Goal: Check status: Check status

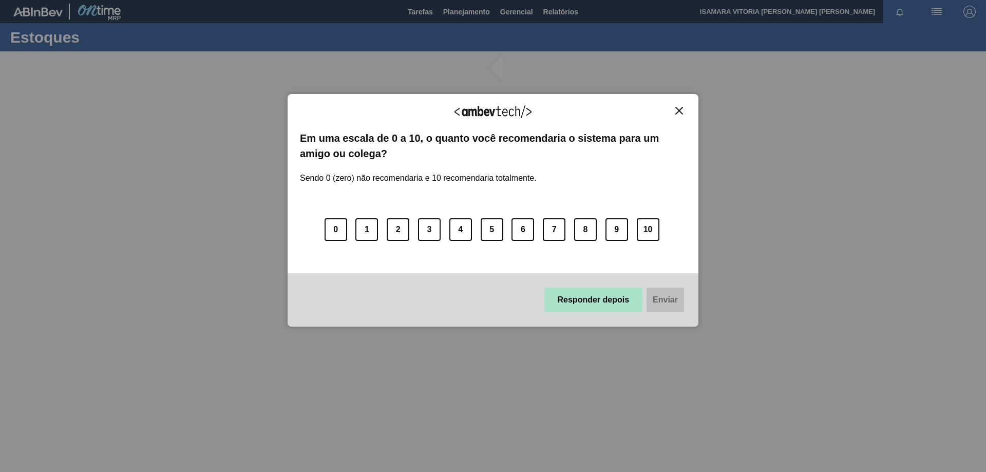
click at [624, 297] on button "Responder depois" at bounding box center [594, 300] width 99 height 25
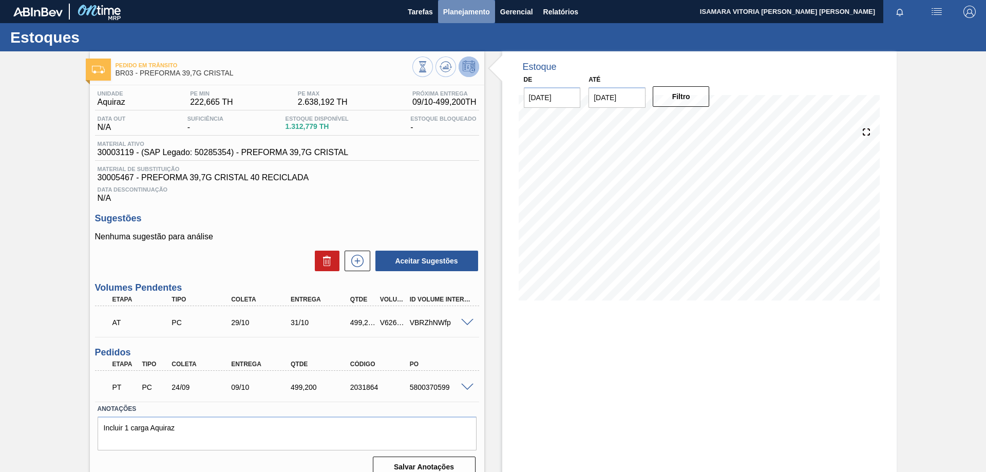
click at [458, 15] on span "Planejamento" at bounding box center [466, 12] width 47 height 12
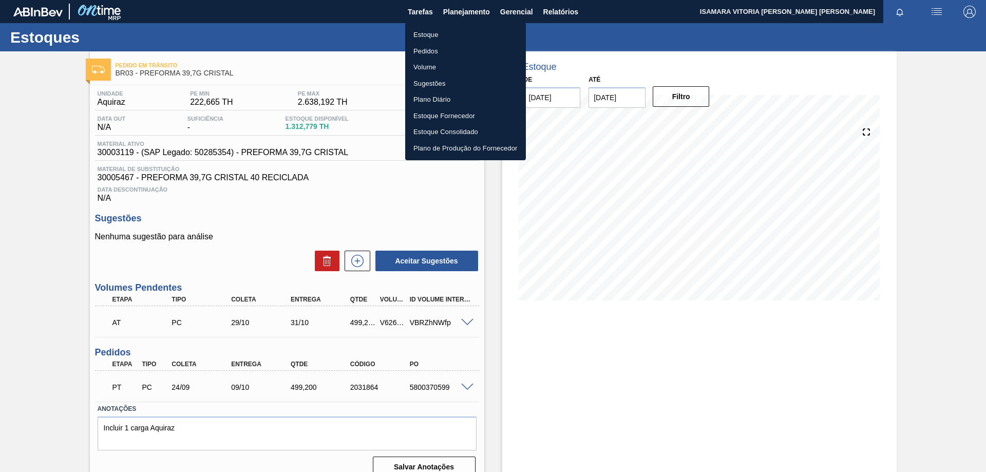
click at [430, 53] on li "Pedidos" at bounding box center [465, 51] width 121 height 16
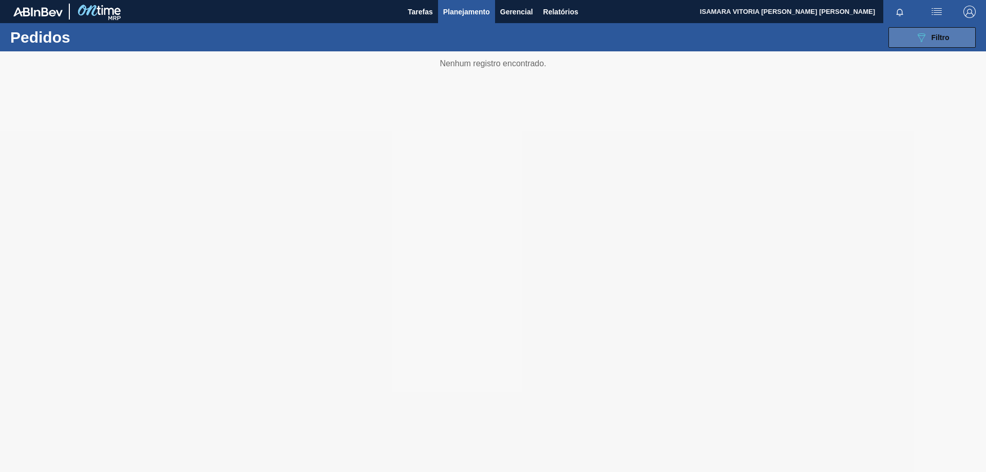
click at [926, 35] on icon "089F7B8B-B2A5-4AFE-B5C0-19BA573D28AC" at bounding box center [922, 37] width 12 height 12
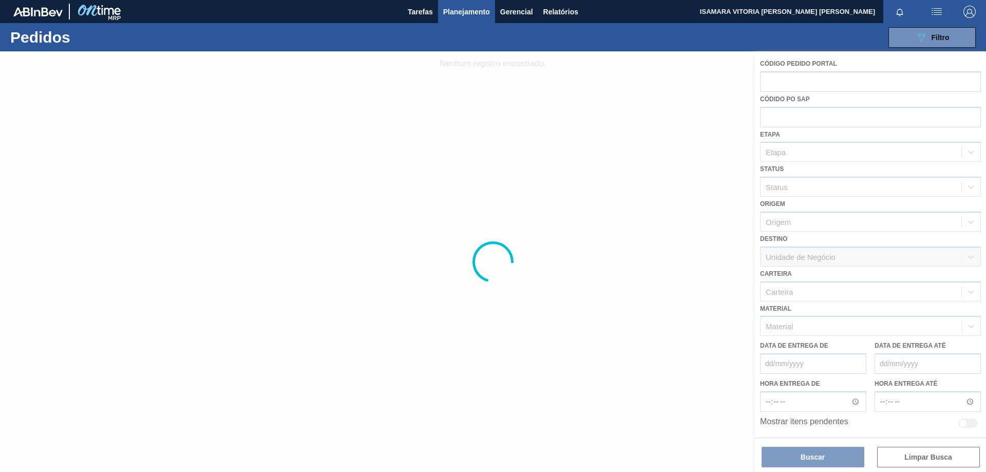
click at [710, 213] on div at bounding box center [493, 261] width 986 height 421
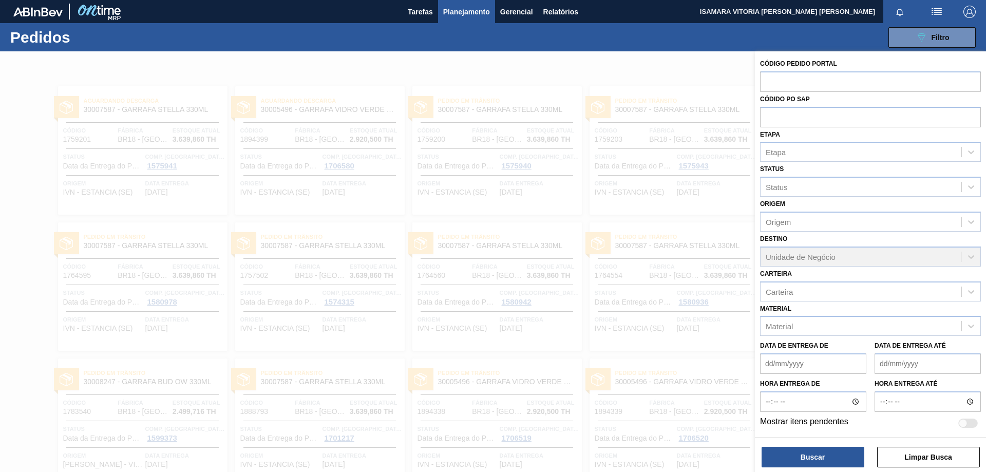
click at [613, 315] on div at bounding box center [493, 287] width 986 height 472
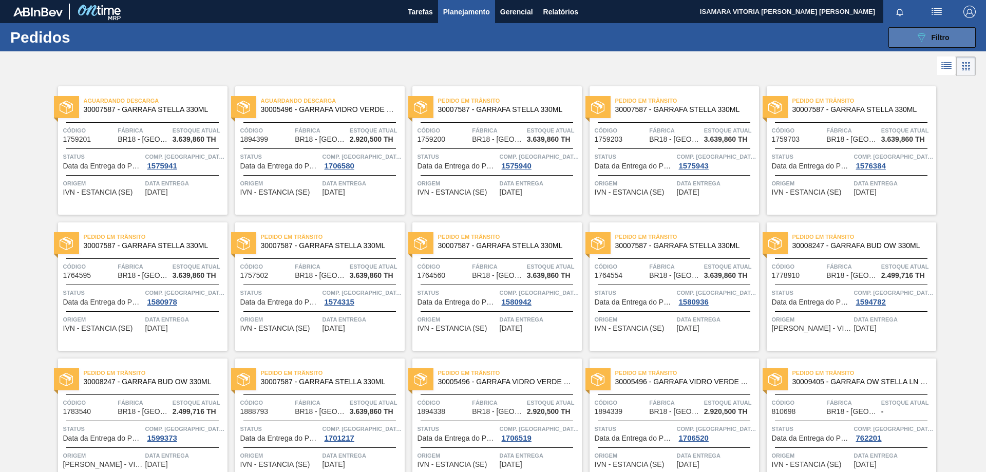
click at [892, 47] on button "089F7B8B-B2A5-4AFE-B5C0-19BA573D28AC Filtro" at bounding box center [932, 37] width 87 height 21
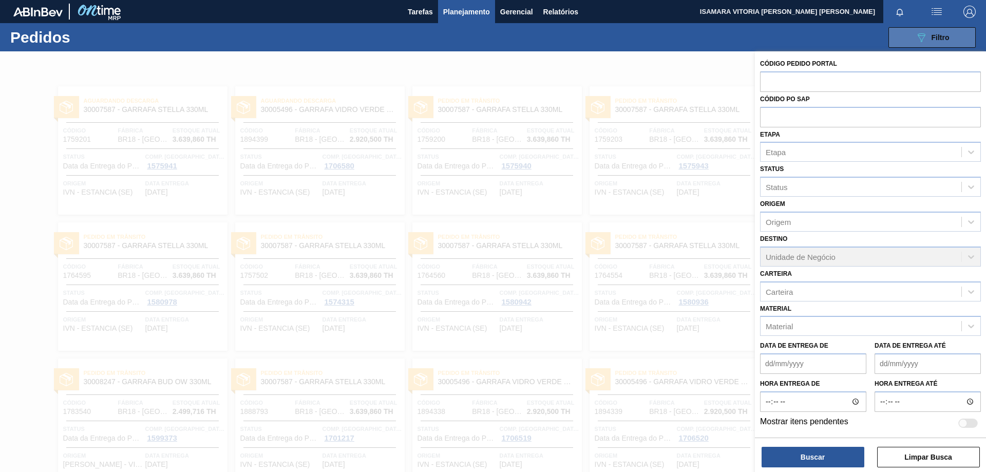
click at [904, 43] on button "089F7B8B-B2A5-4AFE-B5C0-19BA573D28AC Filtro" at bounding box center [932, 37] width 87 height 21
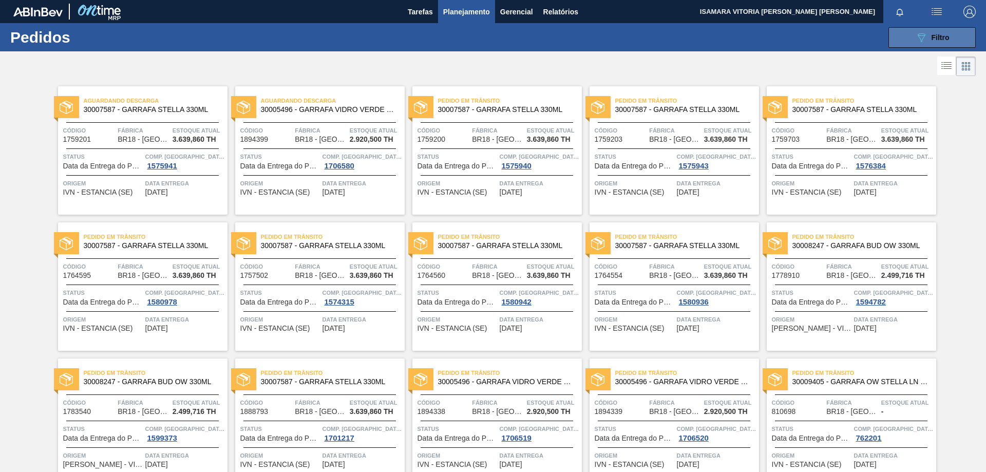
click at [904, 45] on button "089F7B8B-B2A5-4AFE-B5C0-19BA573D28AC Filtro" at bounding box center [932, 37] width 87 height 21
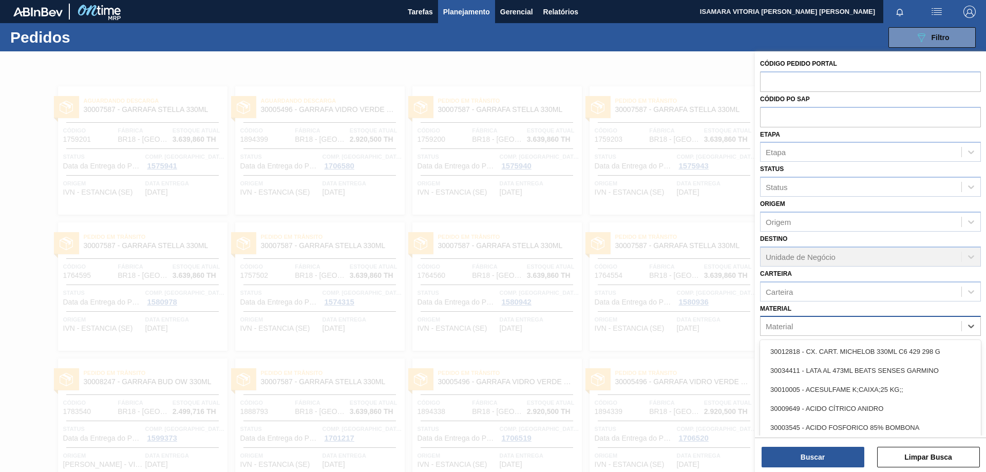
click at [807, 331] on div "Material" at bounding box center [861, 326] width 201 height 15
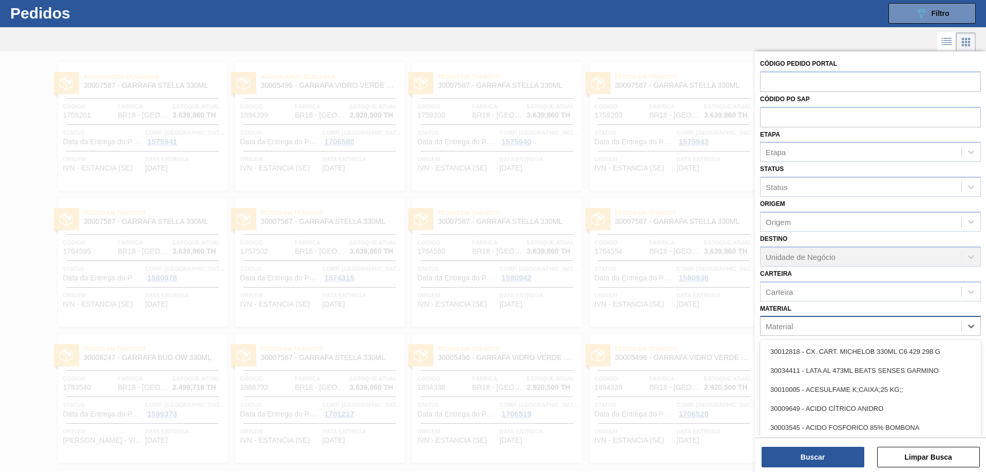
scroll to position [26, 0]
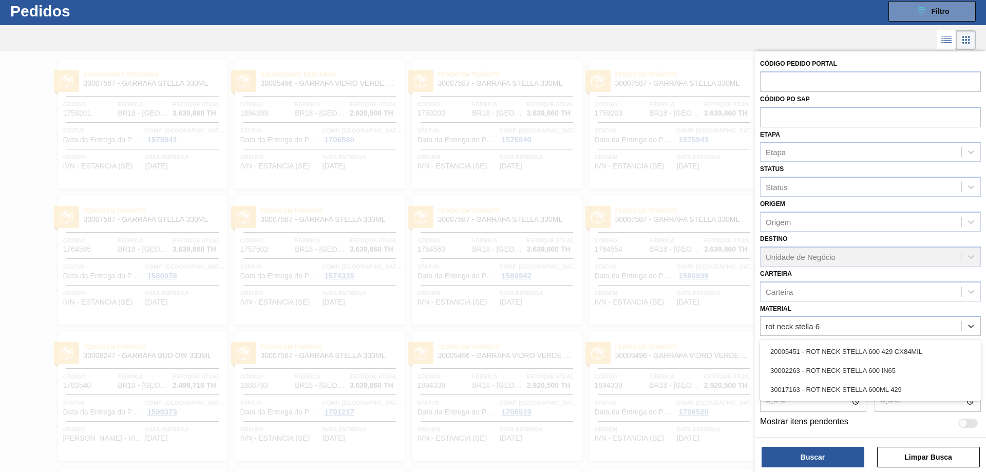
type input "rot neck stella 6"
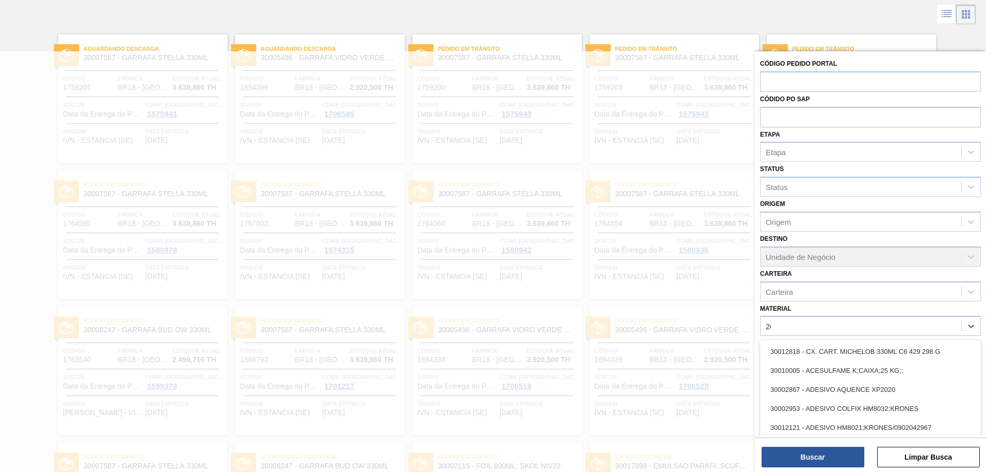
scroll to position [52, 0]
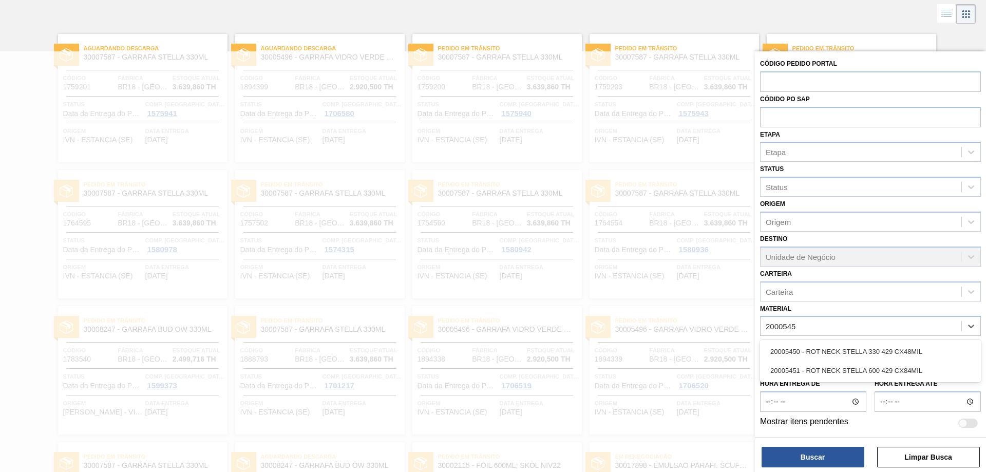
type input "20005451"
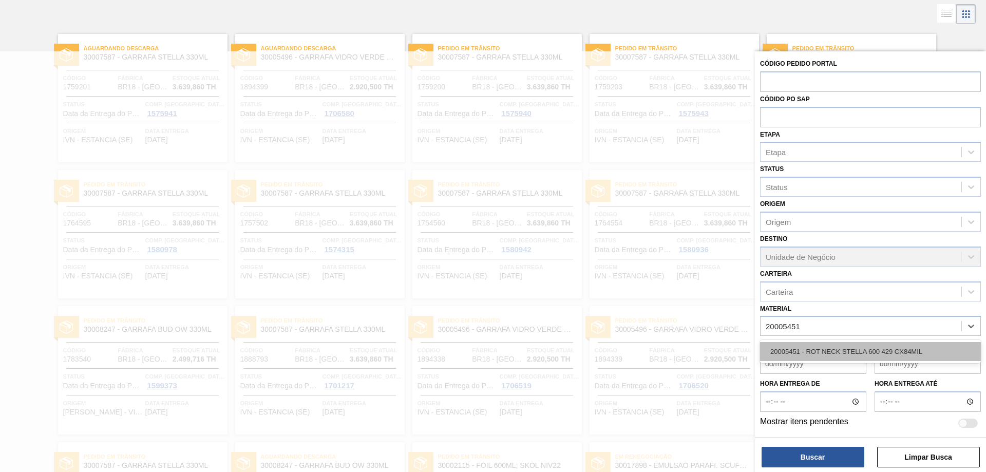
click at [855, 345] on div "20005451 - ROT NECK STELLA 600 429 CX84MIL" at bounding box center [870, 351] width 221 height 19
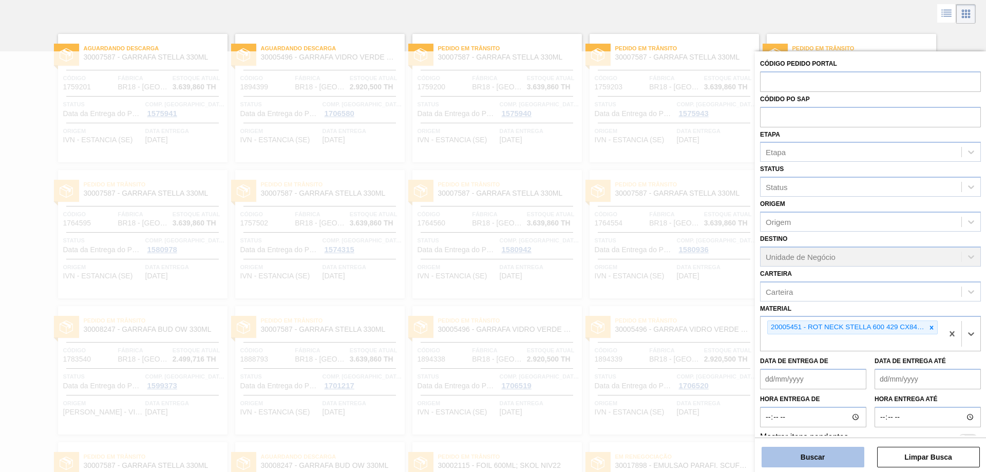
click at [834, 456] on button "Buscar" at bounding box center [813, 457] width 103 height 21
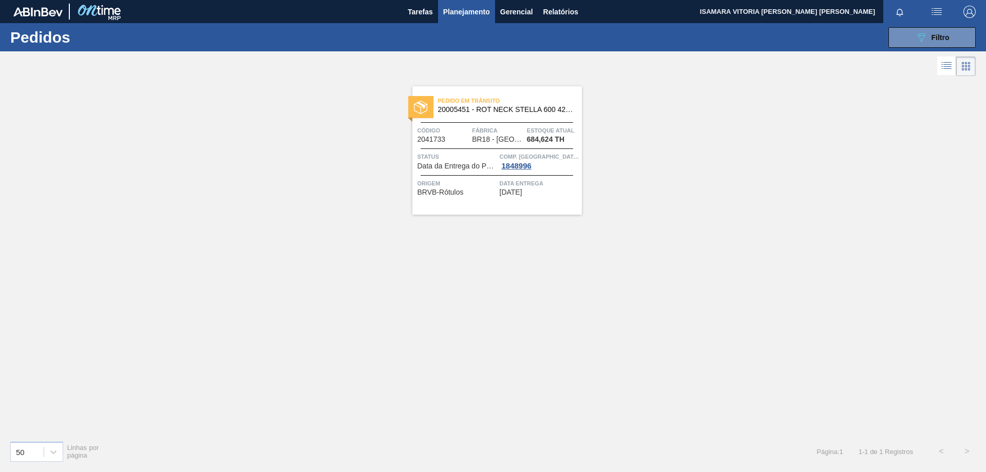
scroll to position [0, 0]
click at [523, 194] on span "[DATE]" at bounding box center [511, 193] width 23 height 8
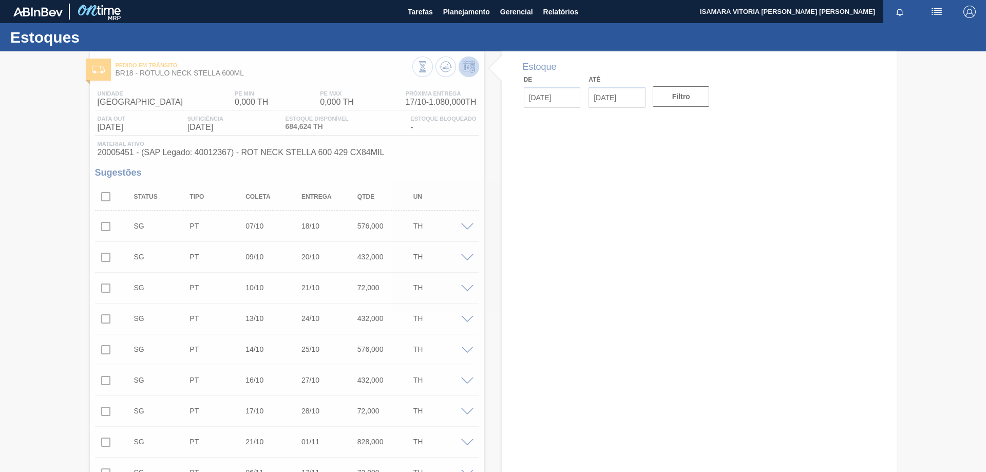
type input "[DATE]"
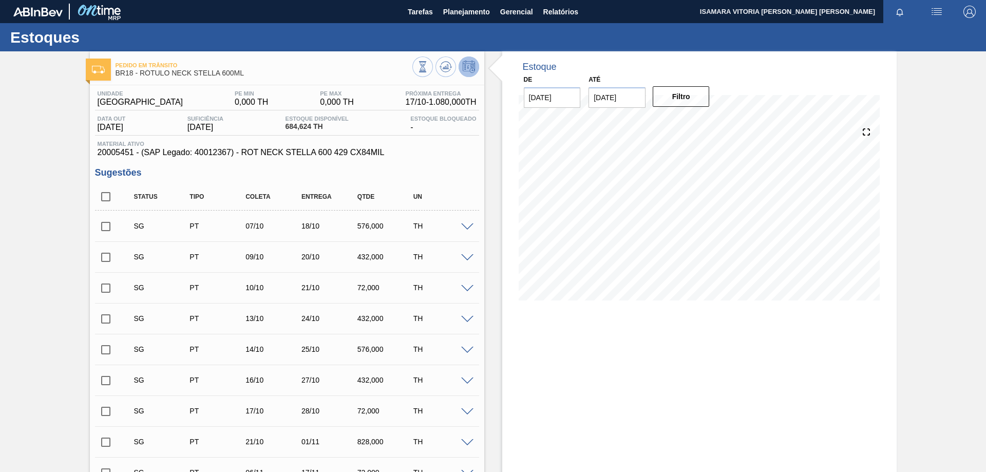
click at [467, 13] on span "Planejamento" at bounding box center [466, 12] width 47 height 12
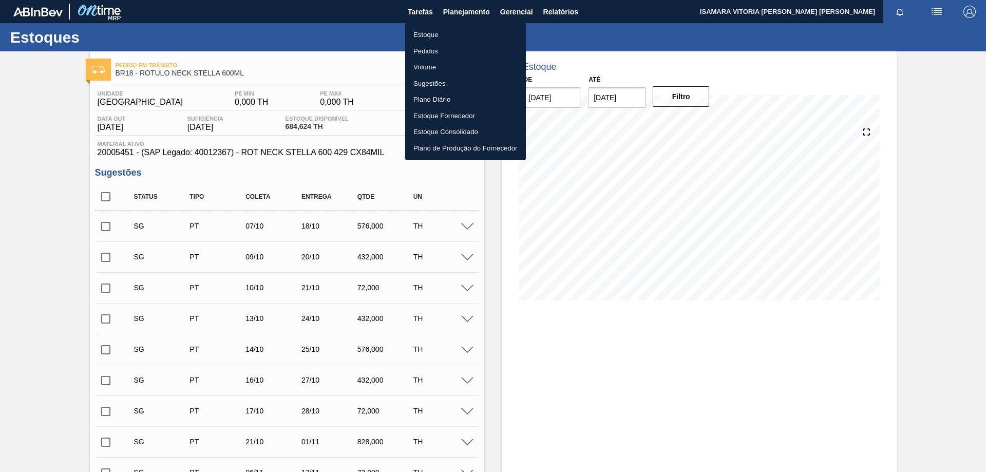
click at [429, 54] on li "Pedidos" at bounding box center [465, 51] width 121 height 16
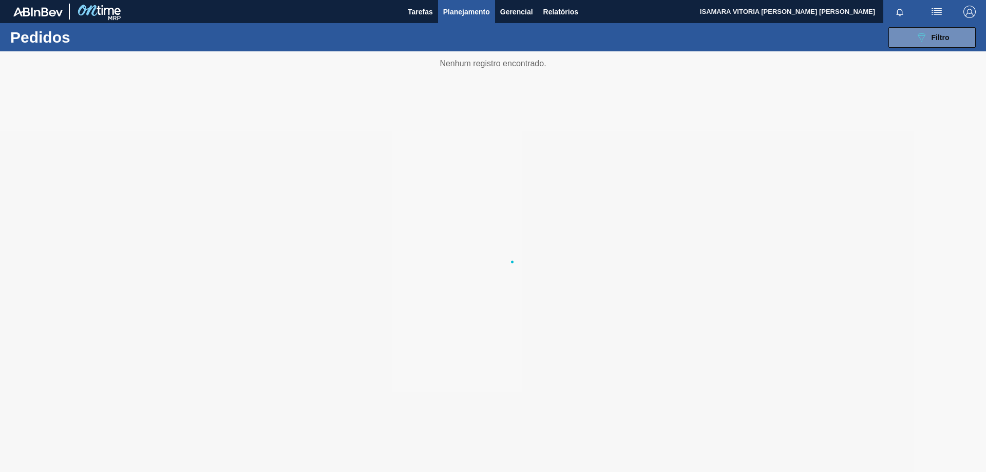
click at [429, 50] on li "Pedidos" at bounding box center [465, 45] width 90 height 9
click at [958, 36] on button "089F7B8B-B2A5-4AFE-B5C0-19BA573D28AC Filtro" at bounding box center [932, 37] width 87 height 21
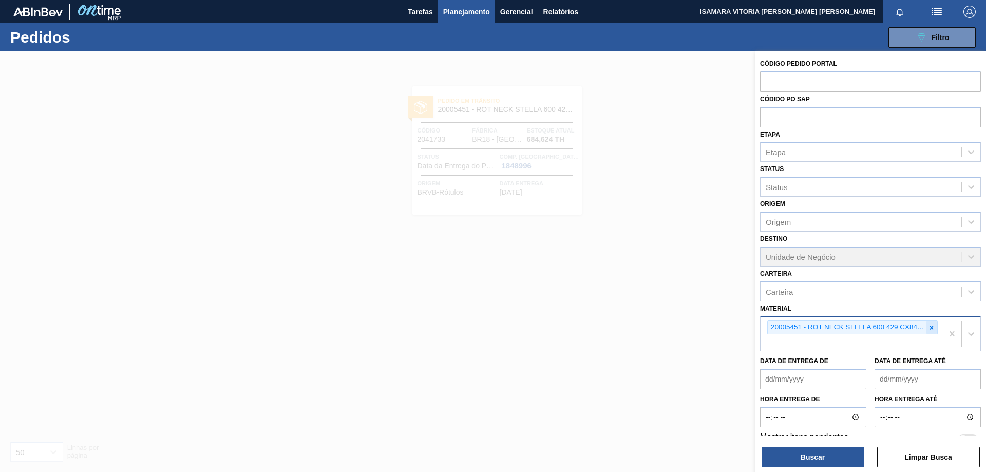
click at [930, 329] on icon at bounding box center [931, 327] width 7 height 7
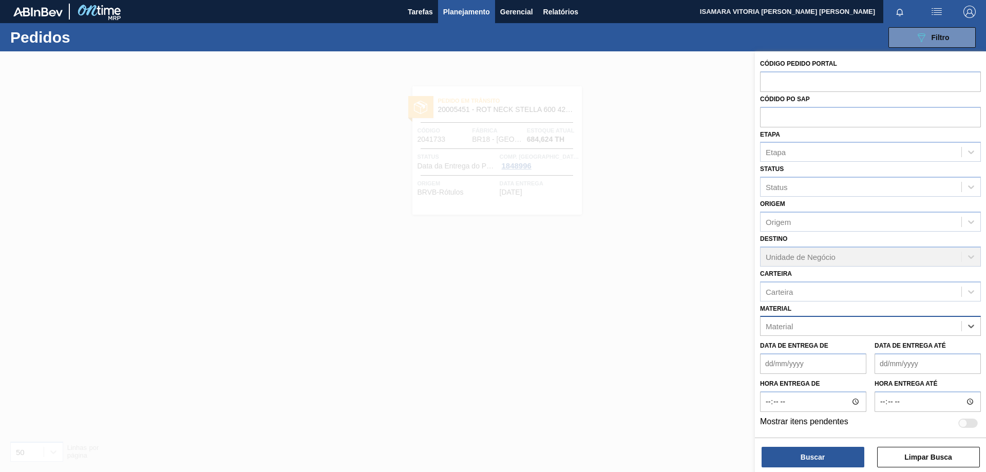
paste input "20006779"
type input "20006779"
click at [882, 345] on div "20006779 - ROT FR ORIGINAL 300 429 REV02 CX60MIL" at bounding box center [870, 351] width 221 height 19
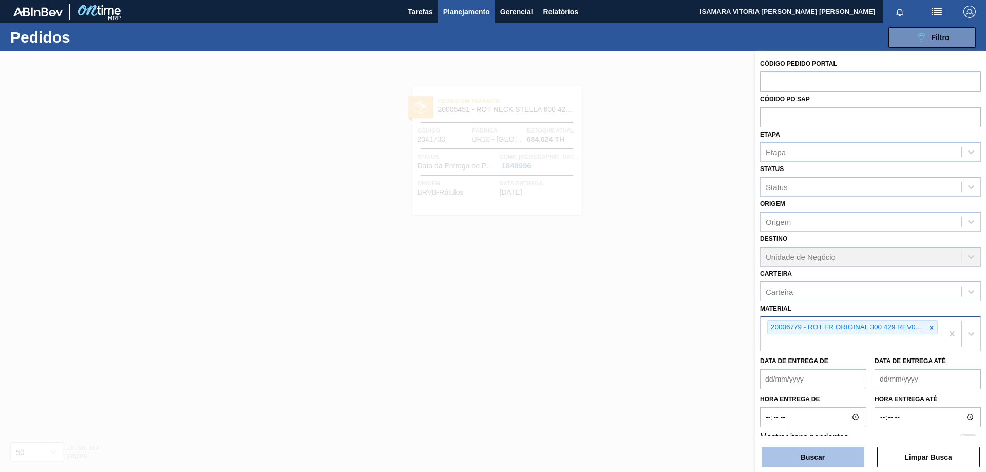
click at [838, 458] on button "Buscar" at bounding box center [813, 457] width 103 height 21
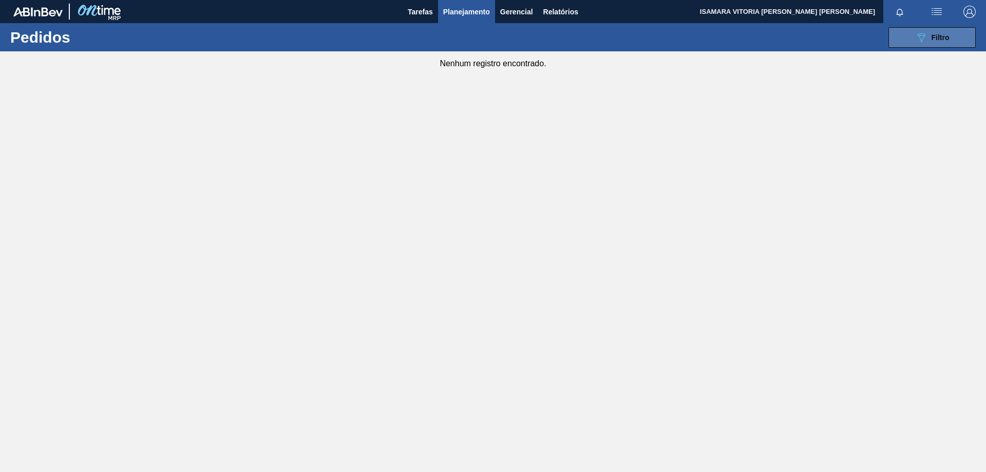
click at [919, 41] on icon "089F7B8B-B2A5-4AFE-B5C0-19BA573D28AC" at bounding box center [922, 37] width 12 height 12
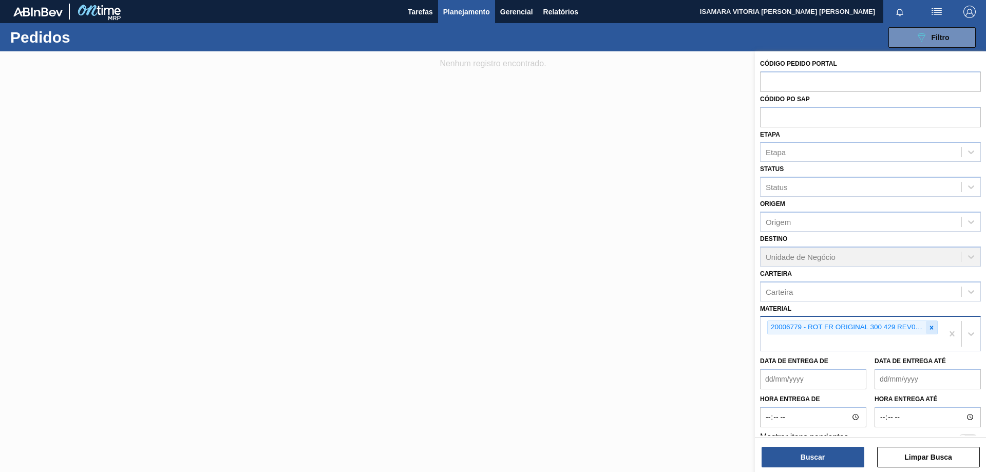
click at [928, 324] on icon at bounding box center [931, 327] width 7 height 7
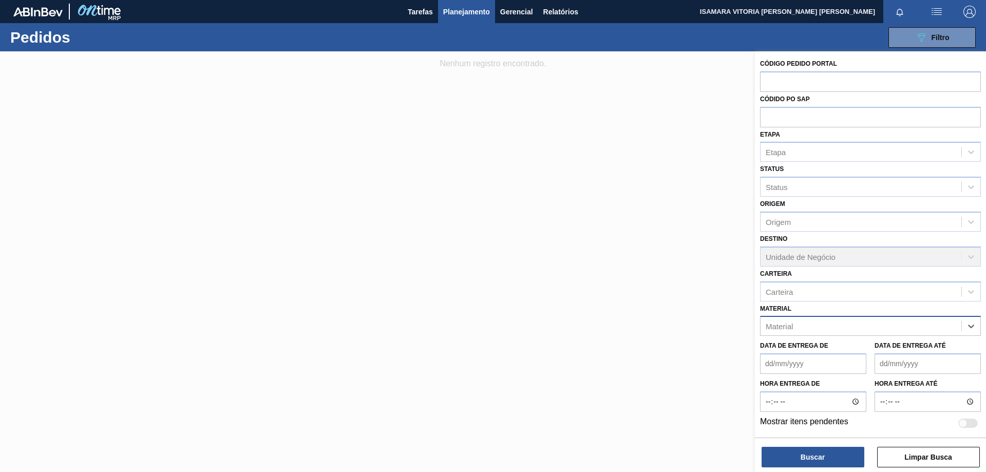
paste input "20008538"
type input "20008538"
click at [808, 344] on div "20008538 - RÓTULO NECK STELLA LN PURE GOLD 330ML" at bounding box center [870, 351] width 221 height 19
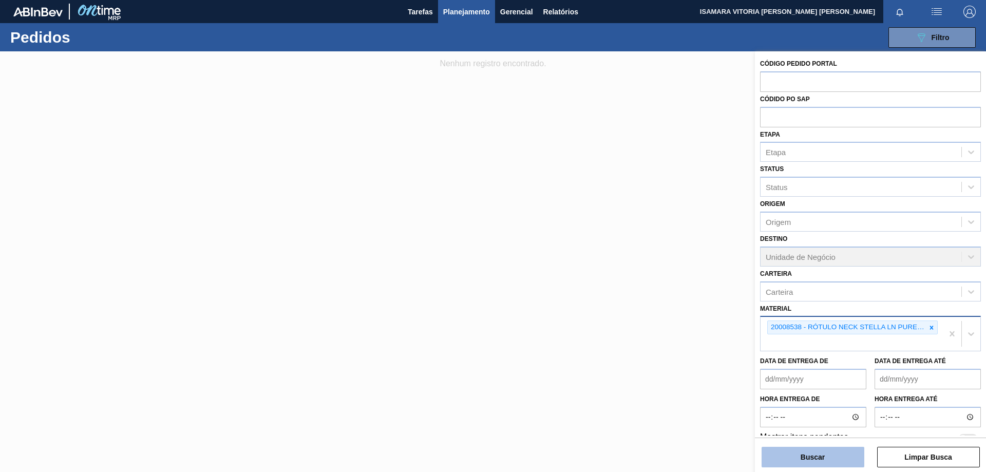
click at [829, 451] on button "Buscar" at bounding box center [813, 457] width 103 height 21
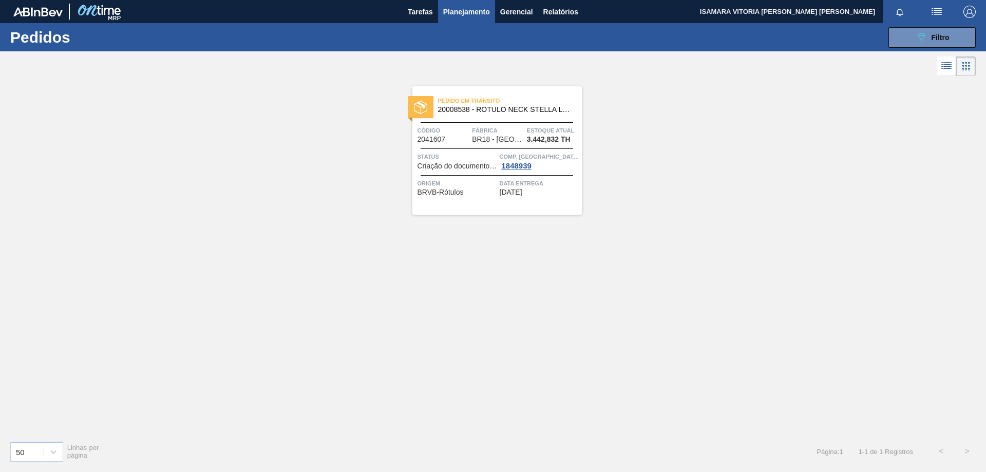
click at [582, 200] on div "Pedido [PERSON_NAME] 20008538 - RÓTULO NECK STELLA LN PURE GOLD 330ML Código 20…" at bounding box center [493, 256] width 986 height 354
click at [904, 38] on button "089F7B8B-B2A5-4AFE-B5C0-19BA573D28AC Filtro" at bounding box center [932, 37] width 87 height 21
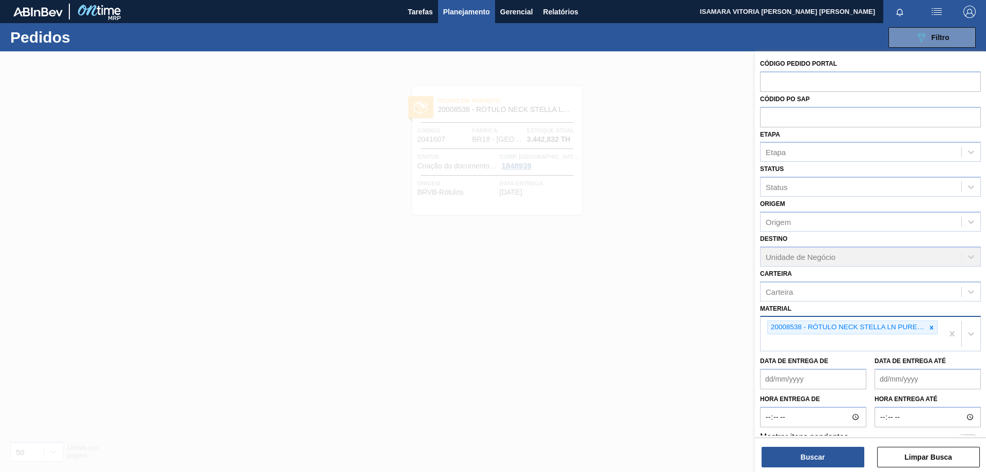
click at [930, 327] on icon at bounding box center [932, 328] width 4 height 4
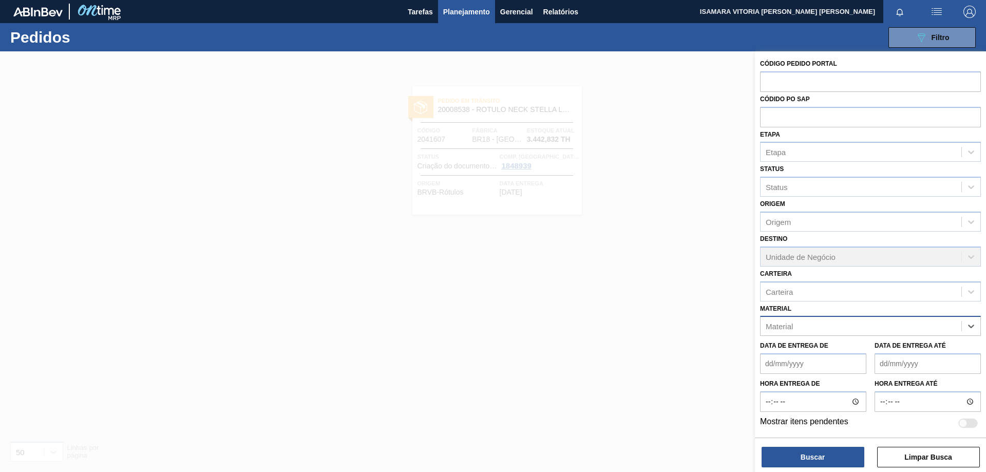
paste input "30003623"
type input "30003623"
click at [860, 345] on div "30003623 - FILME STRETCH;500 MM;23 MICRA;;HISTRETCH" at bounding box center [870, 351] width 221 height 19
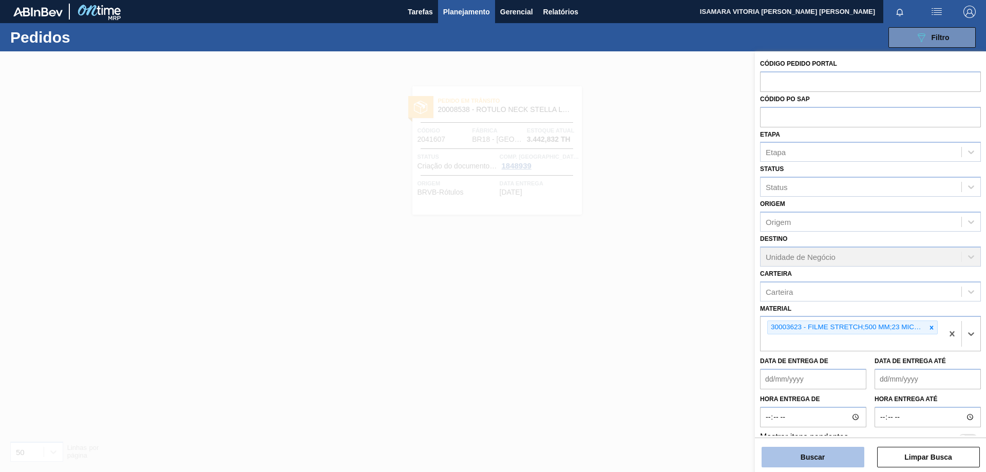
click at [835, 457] on button "Buscar" at bounding box center [813, 457] width 103 height 21
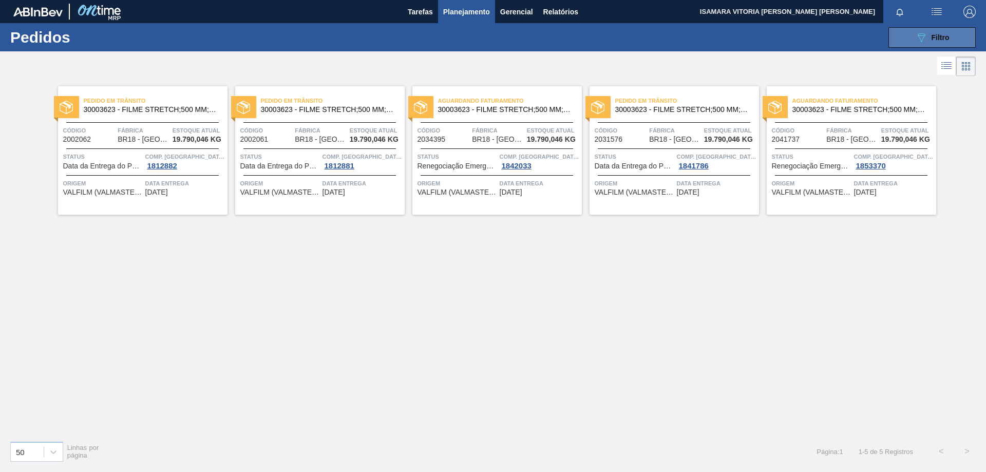
click at [898, 42] on button "089F7B8B-B2A5-4AFE-B5C0-19BA573D28AC Filtro" at bounding box center [932, 37] width 87 height 21
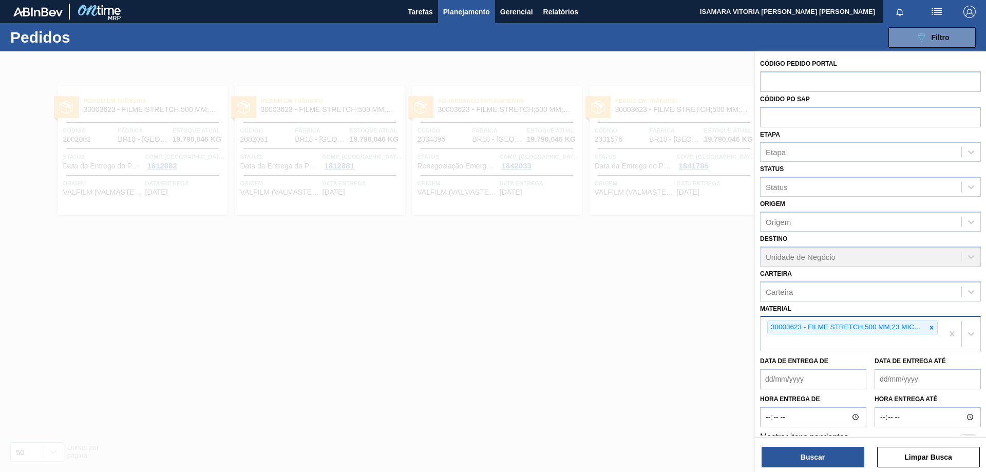
click at [928, 321] on div at bounding box center [931, 327] width 11 height 13
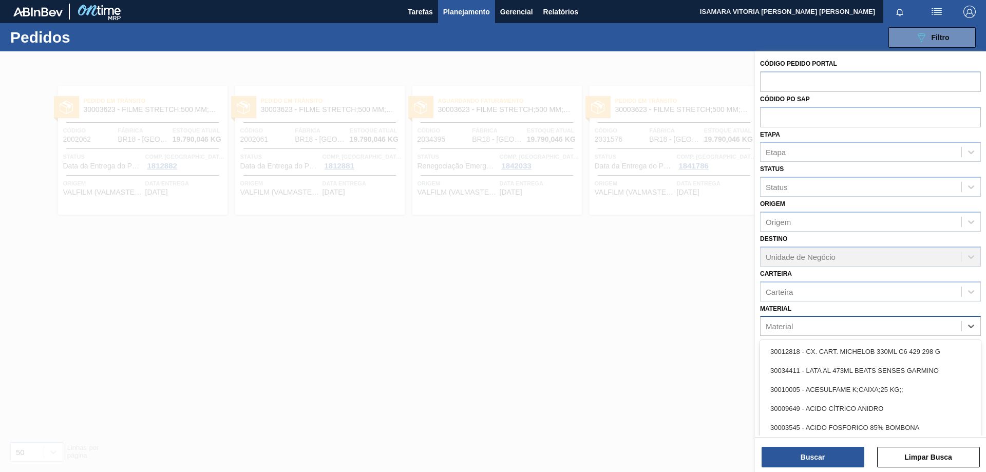
click at [930, 327] on div "Material" at bounding box center [861, 326] width 201 height 15
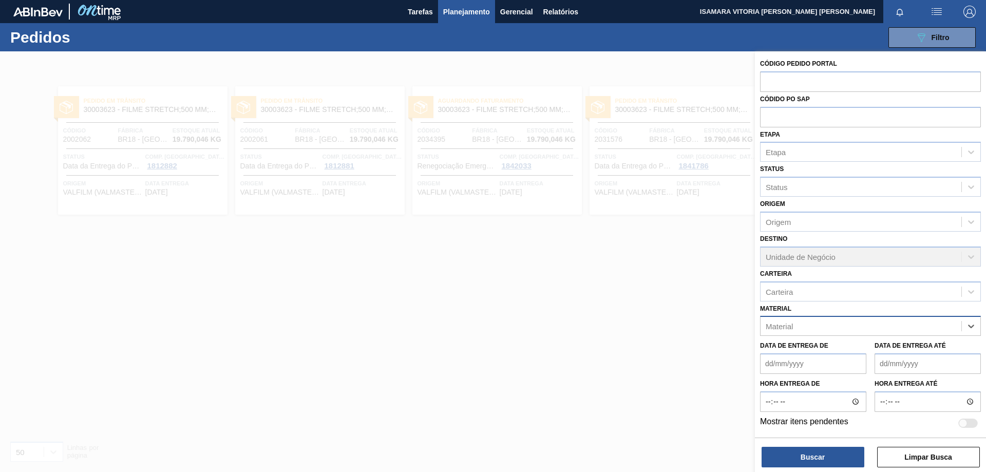
click at [814, 334] on div "Material" at bounding box center [870, 326] width 221 height 20
paste input "30003806"
type input "30003806"
click at [810, 350] on div "30003806 - ROT PLAST 200ML H GCA NIV22" at bounding box center [870, 351] width 221 height 19
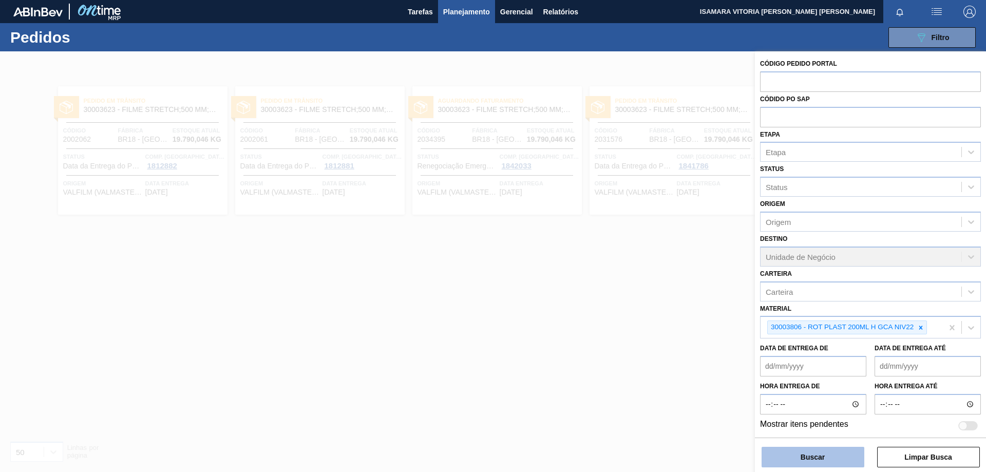
click at [818, 454] on button "Buscar" at bounding box center [813, 457] width 103 height 21
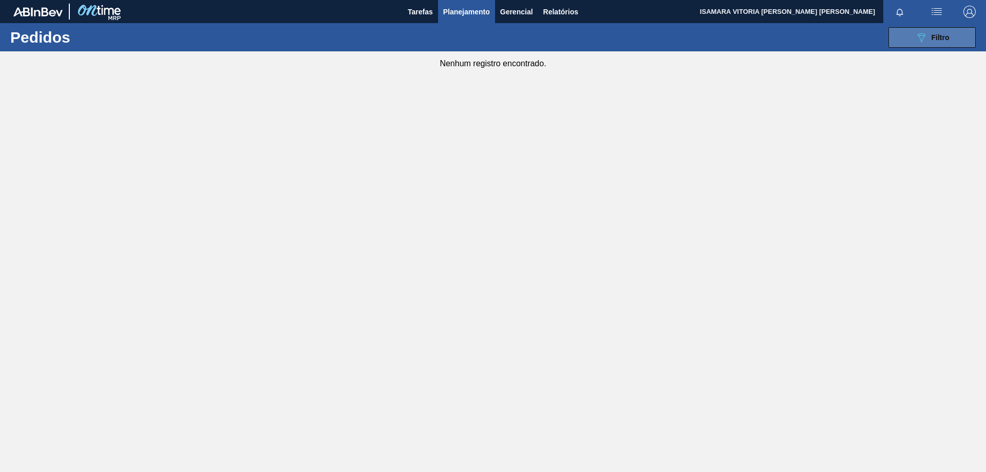
click at [934, 39] on span "Filtro" at bounding box center [941, 37] width 18 height 8
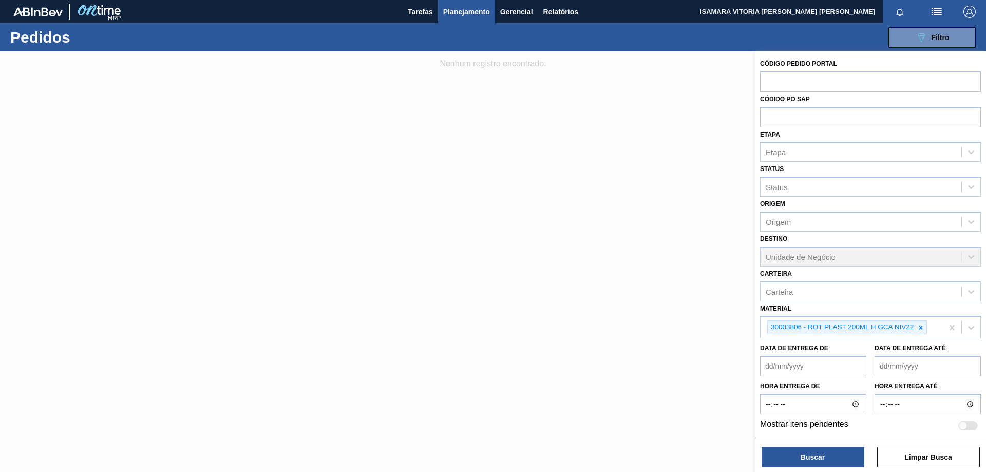
drag, startPoint x: 639, startPoint y: 400, endPoint x: 570, endPoint y: 445, distance: 82.1
click at [606, 433] on div at bounding box center [493, 287] width 986 height 472
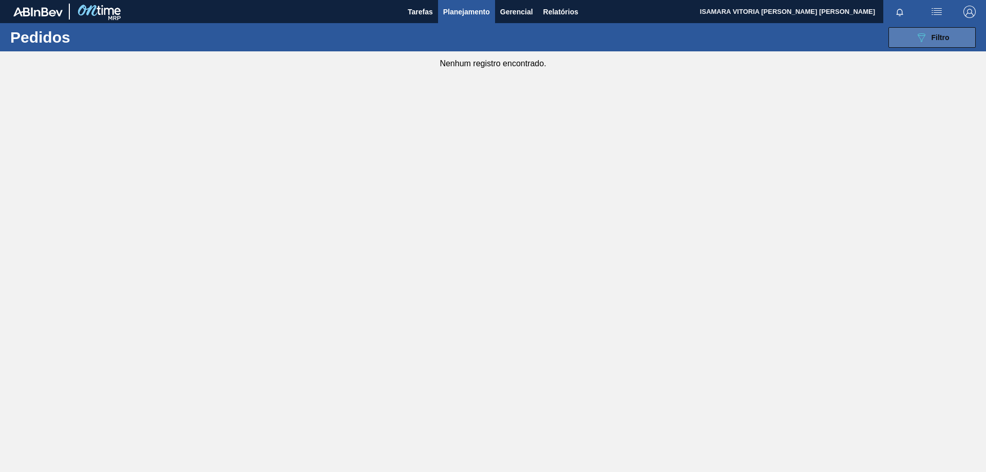
click at [894, 28] on button "089F7B8B-B2A5-4AFE-B5C0-19BA573D28AC Filtro" at bounding box center [932, 37] width 87 height 21
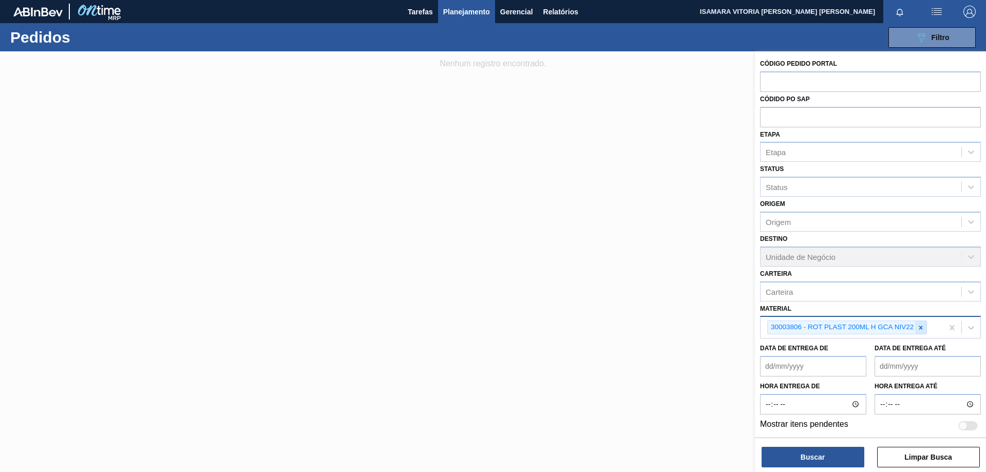
click at [919, 324] on icon at bounding box center [921, 327] width 7 height 7
paste input "30012584"
type input "30012584"
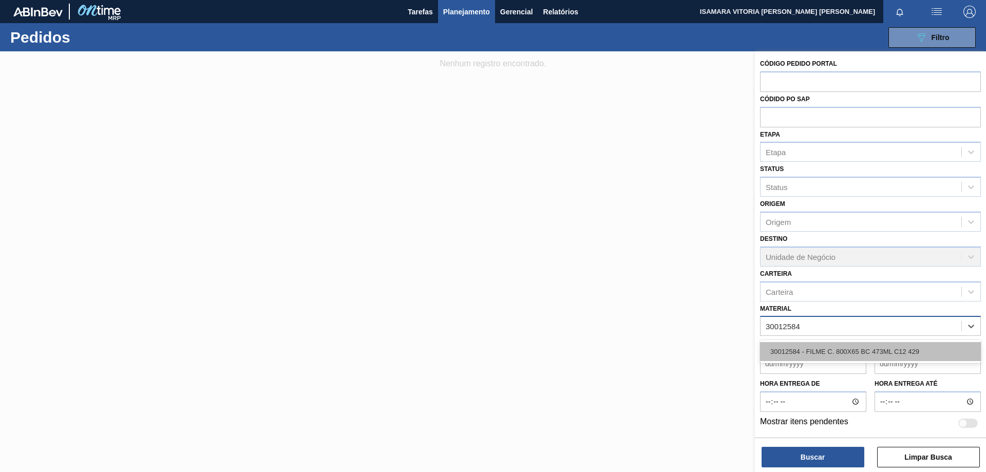
click at [837, 358] on div "30012584 - FILME C. 800X65 BC 473ML C12 429" at bounding box center [870, 351] width 221 height 19
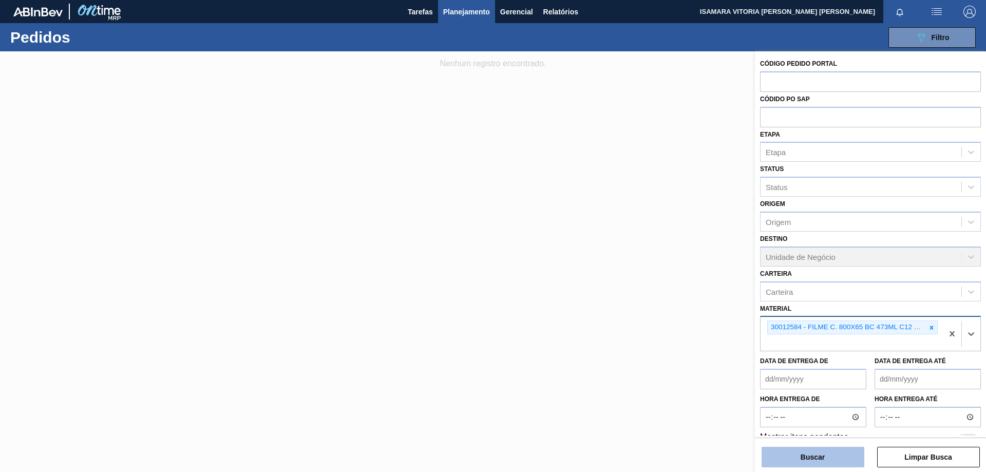
click at [823, 448] on button "Buscar" at bounding box center [813, 457] width 103 height 21
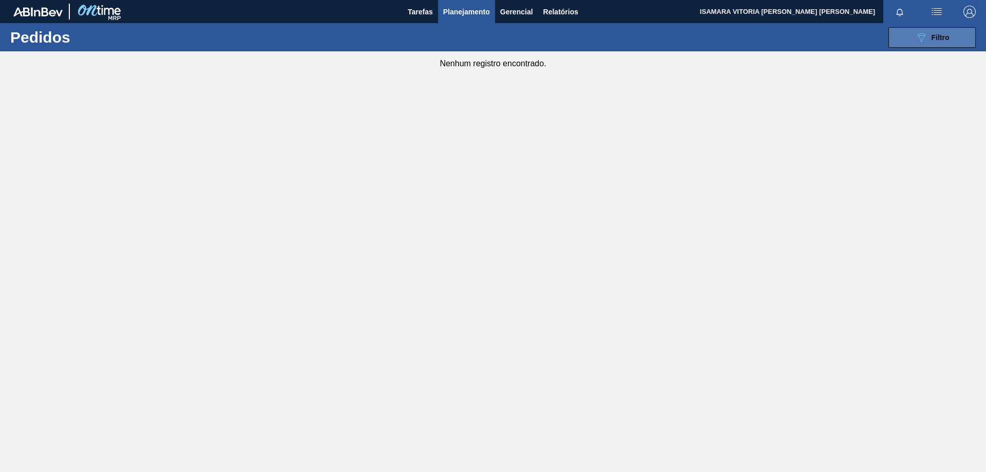
drag, startPoint x: 918, startPoint y: 28, endPoint x: 918, endPoint y: 33, distance: 5.7
click at [918, 30] on button "089F7B8B-B2A5-4AFE-B5C0-19BA573D28AC Filtro" at bounding box center [932, 37] width 87 height 21
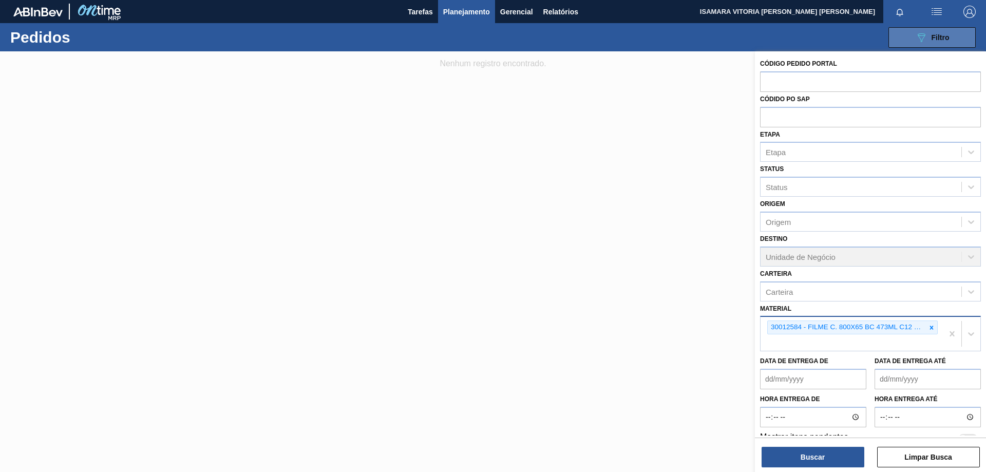
click at [918, 40] on icon "089F7B8B-B2A5-4AFE-B5C0-19BA573D28AC" at bounding box center [922, 37] width 12 height 12
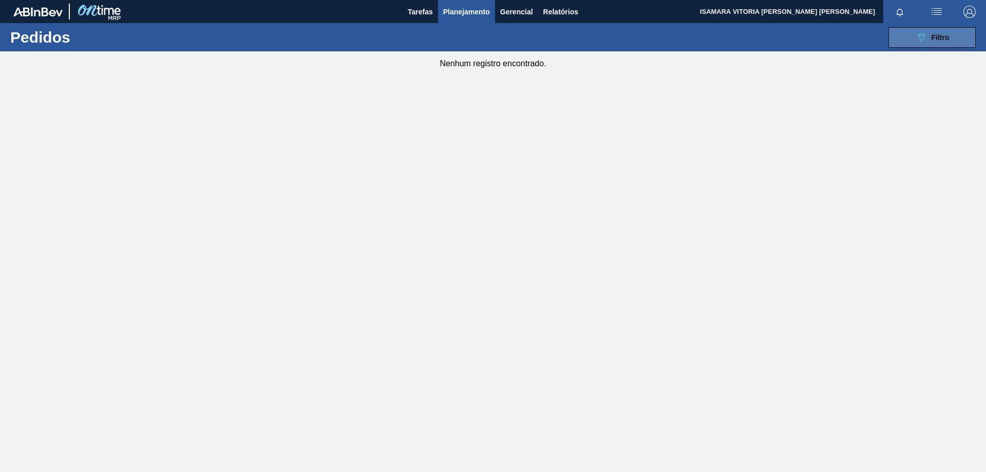
click at [930, 35] on div "089F7B8B-B2A5-4AFE-B5C0-19BA573D28AC Filtro" at bounding box center [933, 37] width 34 height 12
